Goal: Task Accomplishment & Management: Manage account settings

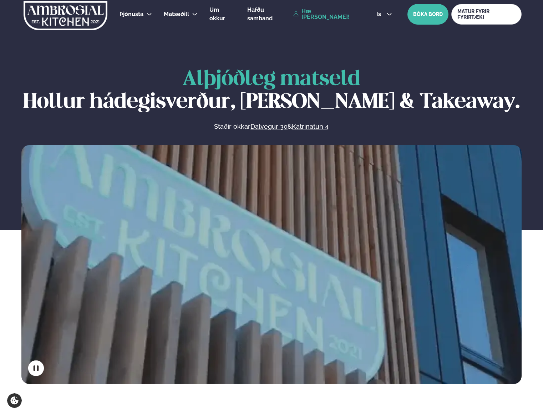
click at [330, 14] on link "Hæ [PERSON_NAME]!" at bounding box center [326, 14] width 67 height 11
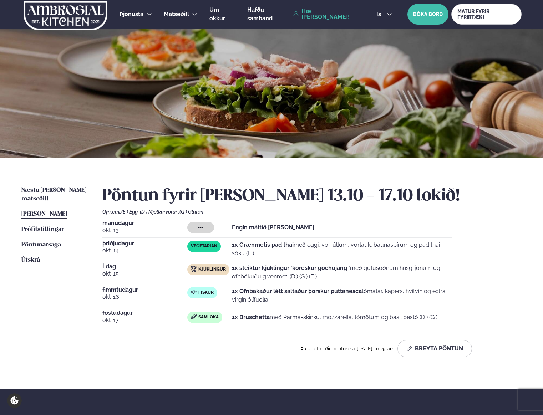
click at [333, 263] on div "[DATE] --- Engin máltíð [PERSON_NAME]. [DATE] Vegetarian 1x Grænmetis pad thai …" at bounding box center [311, 273] width 419 height 107
click at [333, 268] on strong "1x steiktur kjúklingur ´kóreskur gochujang ´" at bounding box center [291, 268] width 118 height 7
copy strong "gochujang"
